Goal: Transaction & Acquisition: Purchase product/service

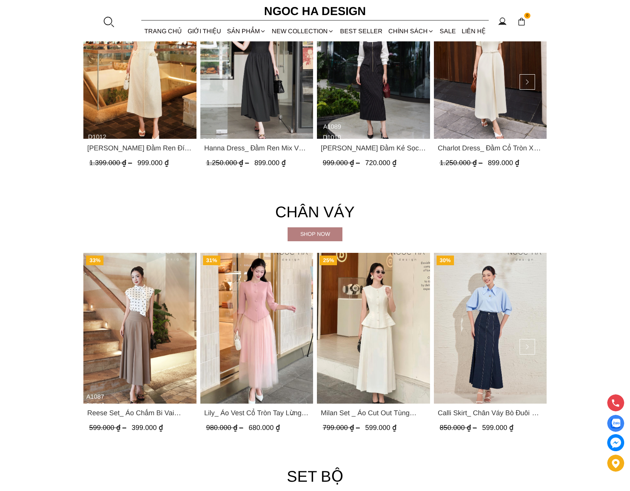
scroll to position [1542, 0]
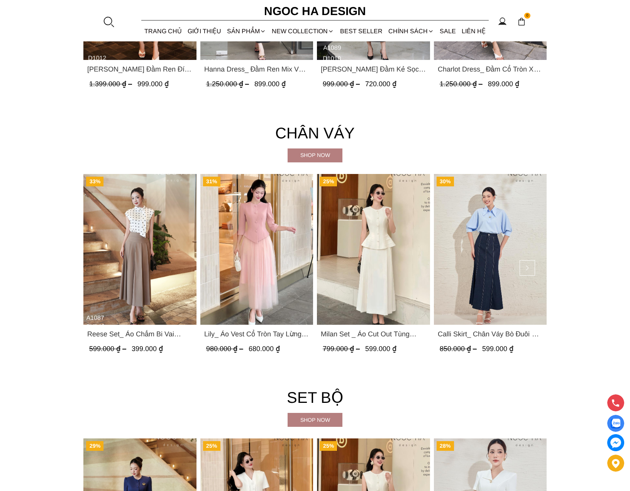
click at [109, 26] on div at bounding box center [109, 22] width 12 height 12
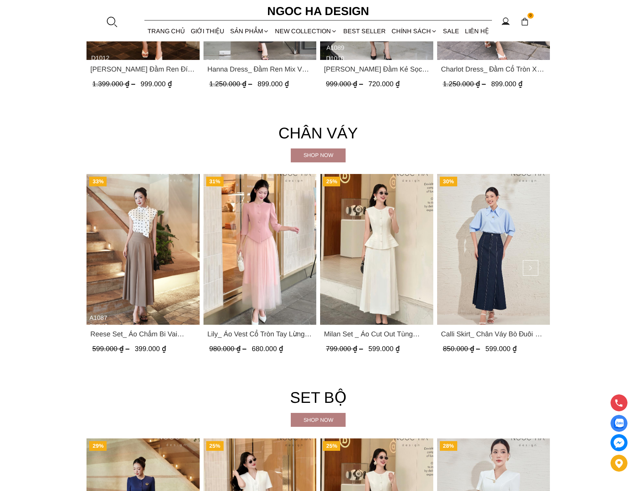
scroll to position [1545, 0]
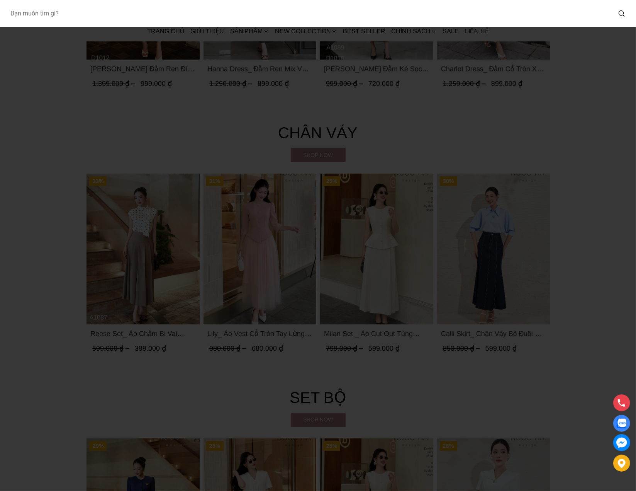
click at [380, 10] on input "Input search Bạn muốn tìm gì?" at bounding box center [308, 14] width 608 height 18
type input "diva"
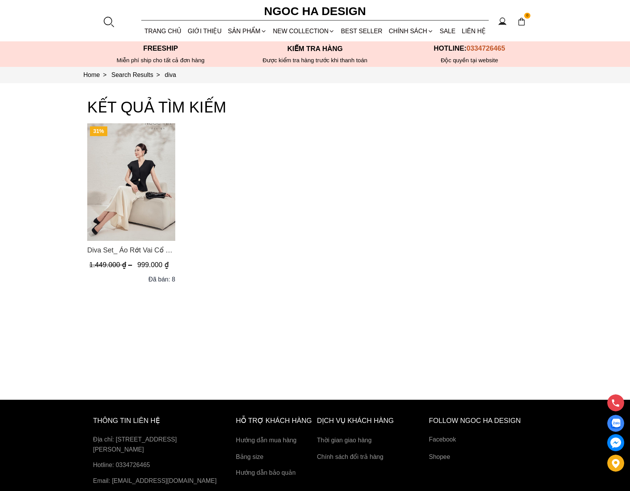
click at [154, 198] on img "Product image - Diva Set_ Áo Rớt Vai Cổ V, Chân Váy Lụa Đuôi Cá A1078+CV134" at bounding box center [131, 181] width 88 height 117
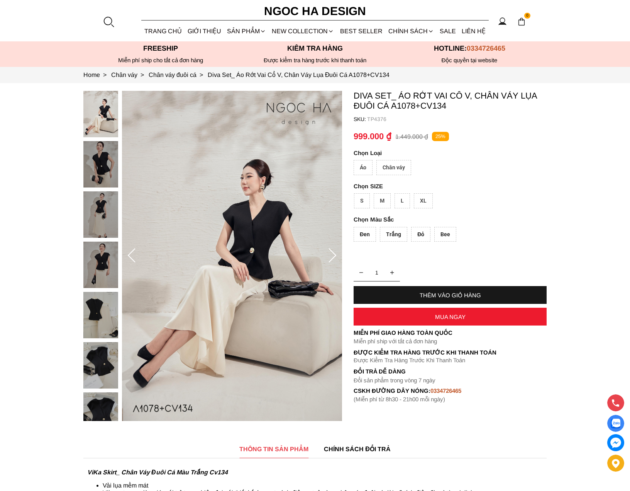
click at [363, 170] on div "Áo" at bounding box center [363, 167] width 19 height 15
click at [367, 197] on div "S" at bounding box center [362, 200] width 16 height 15
click at [394, 229] on div "Trắng" at bounding box center [393, 234] width 27 height 15
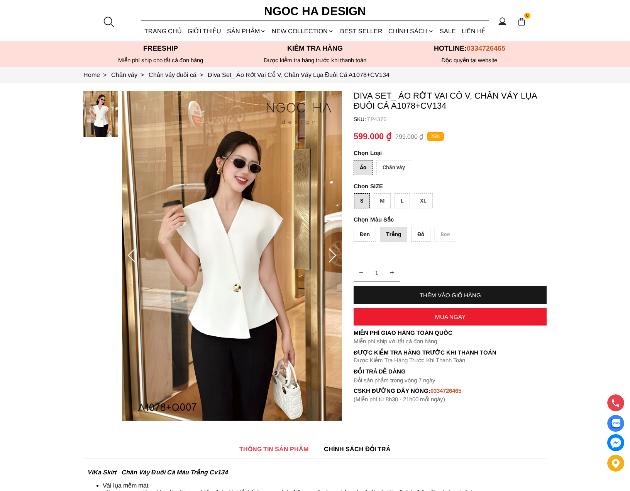
click at [450, 288] on div "THÊM VÀO GIỎ HÀNG" at bounding box center [450, 295] width 193 height 18
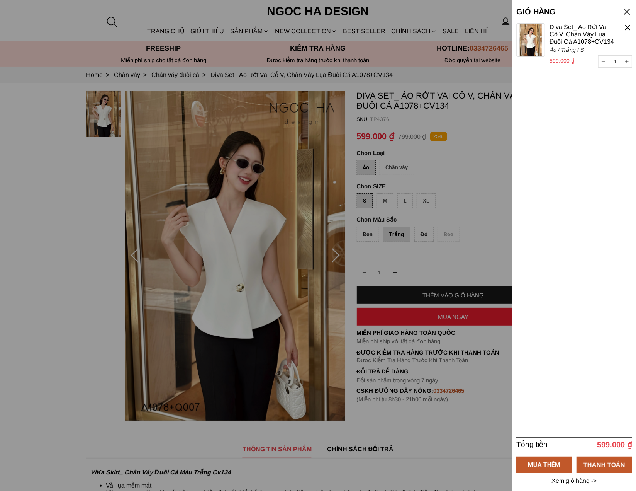
click at [398, 179] on div at bounding box center [318, 245] width 636 height 491
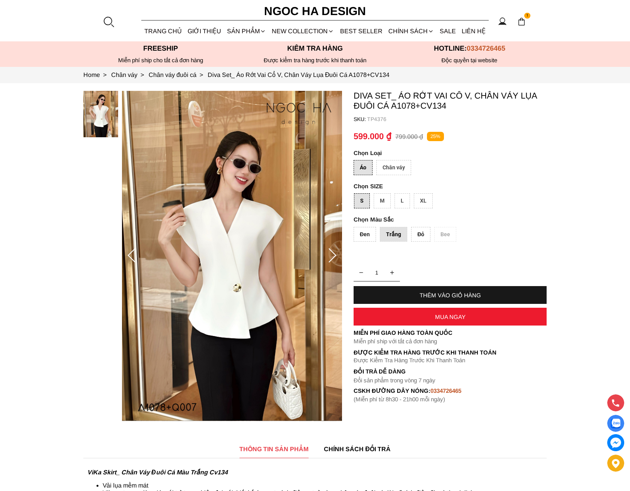
click at [392, 160] on div "Chân váy" at bounding box center [394, 167] width 35 height 15
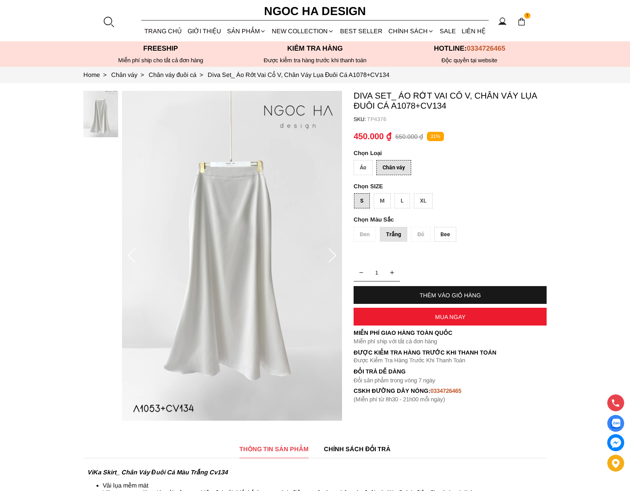
click at [404, 199] on div "L" at bounding box center [402, 200] width 15 height 15
click at [421, 313] on div "MUA NGAY" at bounding box center [450, 316] width 193 height 7
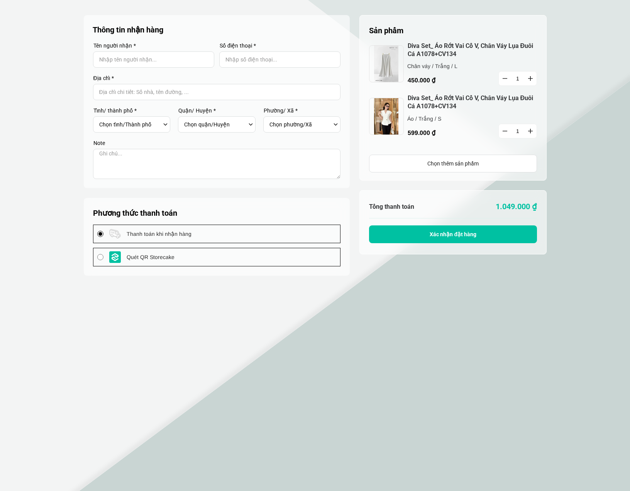
click at [48, 163] on section "Sản phẩm 1 Chưa có sản phẩm nào Diva Set_ Áo Rớt Vai Cổ V, Chân Váy Lụa Đuôi Cá…" at bounding box center [315, 245] width 630 height 491
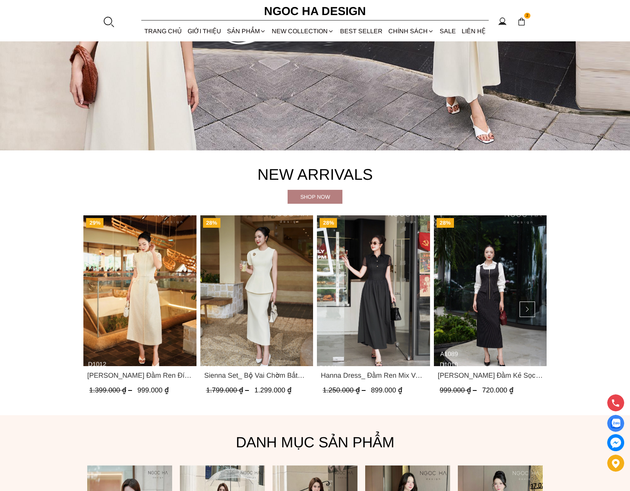
scroll to position [425, 0]
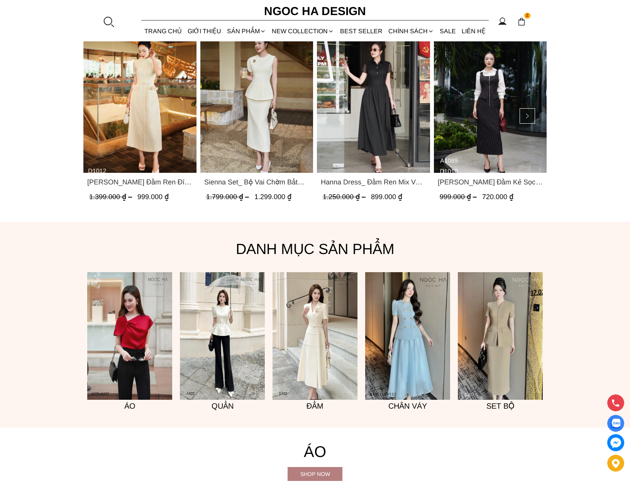
click at [109, 23] on div at bounding box center [109, 22] width 12 height 12
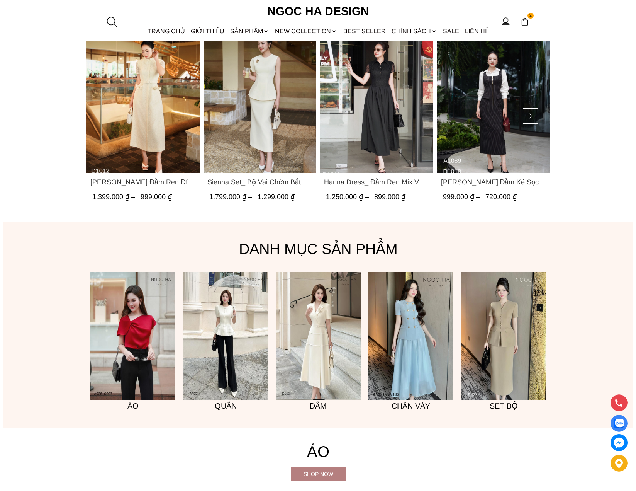
scroll to position [428, 0]
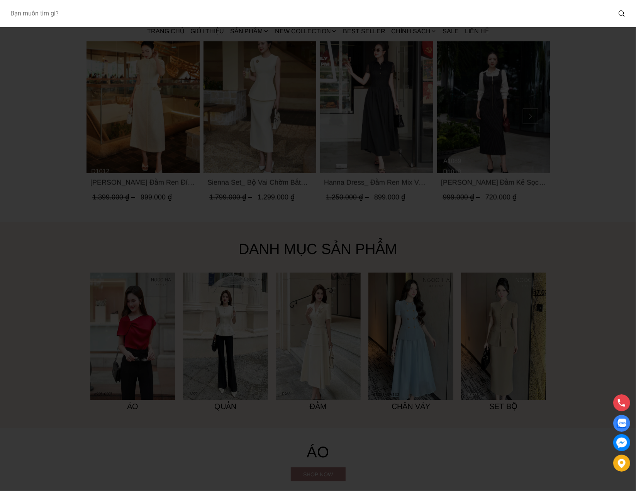
click at [204, 8] on input "Input search Bạn muốn tìm gì?" at bounding box center [308, 14] width 608 height 18
type input "diva"
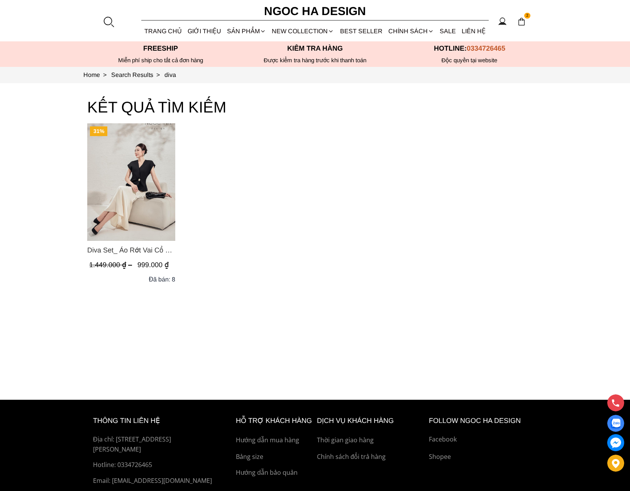
click at [127, 188] on img "Product image - Diva Set_ Áo Rớt Vai Cổ V, Chân Váy Lụa Đuôi Cá A1078+CV134" at bounding box center [131, 181] width 88 height 117
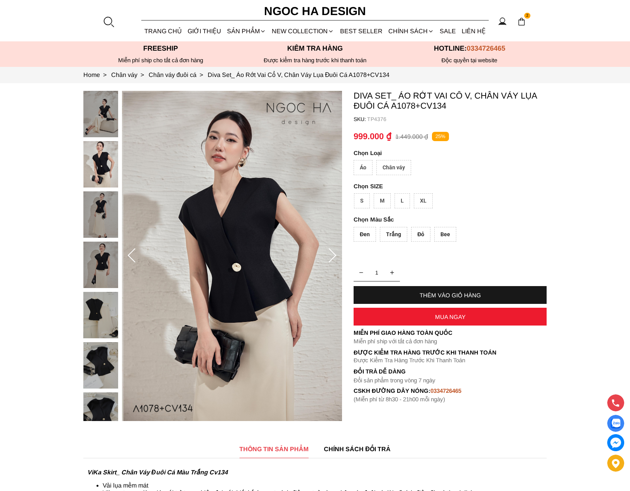
click at [365, 202] on div "S" at bounding box center [362, 200] width 16 height 15
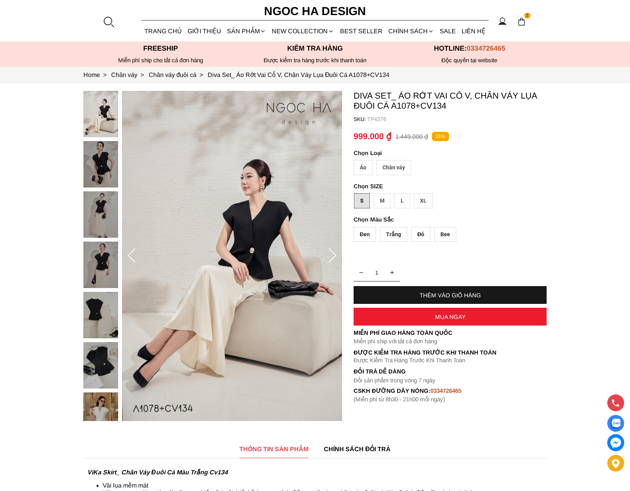
click at [454, 296] on div "THÊM VÀO GIỎ HÀNG" at bounding box center [450, 295] width 193 height 7
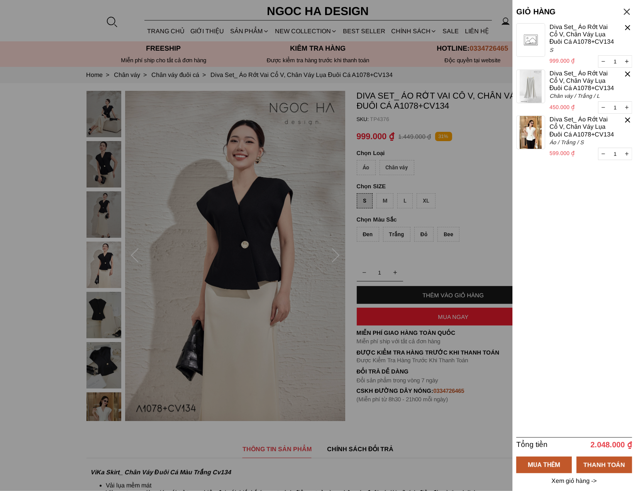
drag, startPoint x: 270, startPoint y: 252, endPoint x: 310, endPoint y: 229, distance: 45.9
click at [270, 252] on div at bounding box center [318, 245] width 636 height 491
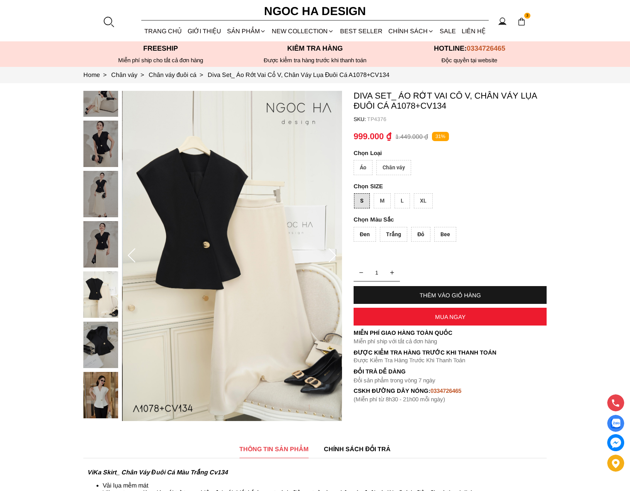
click at [553, 204] on section at bounding box center [315, 255] width 630 height 345
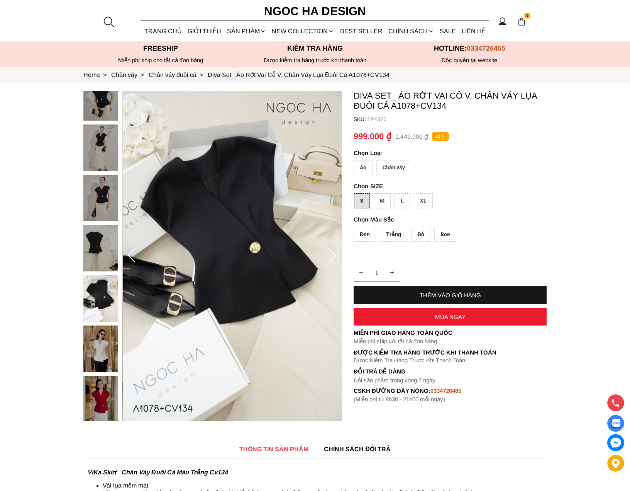
click at [420, 233] on div "Đỏ" at bounding box center [420, 234] width 19 height 15
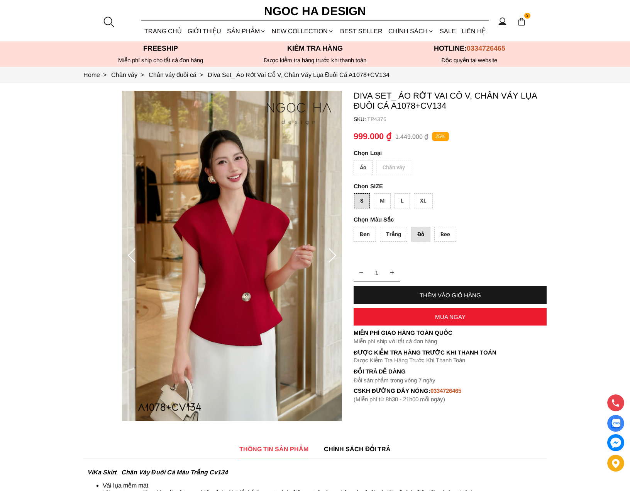
click at [403, 292] on div "THÊM VÀO GIỎ HÀNG" at bounding box center [450, 295] width 193 height 7
click at [417, 235] on div "Đỏ" at bounding box center [420, 234] width 19 height 15
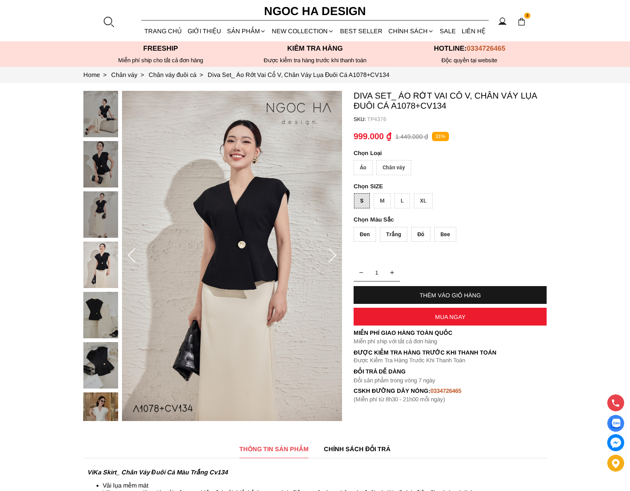
click at [348, 247] on section at bounding box center [315, 255] width 630 height 345
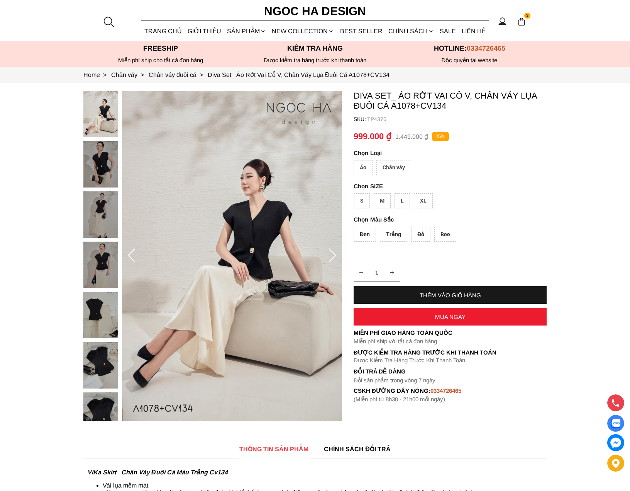
click at [358, 200] on div "S" at bounding box center [362, 200] width 16 height 15
